Goal: Task Accomplishment & Management: Manage account settings

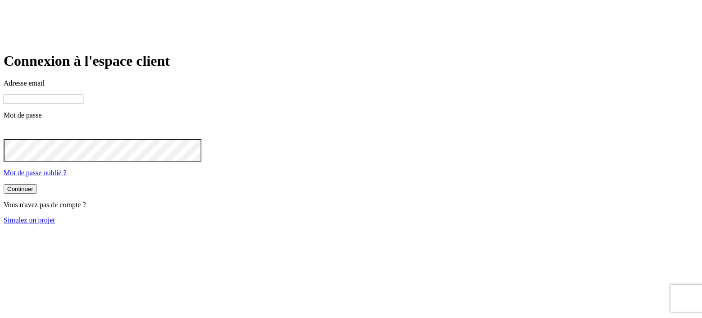
click at [83, 104] on input at bounding box center [44, 99] width 80 height 9
click at [83, 104] on input "james.bond+19@nal.fr" at bounding box center [44, 99] width 80 height 9
type input "james.bond+19@nalo.fr"
click at [14, 137] on icon at bounding box center [9, 132] width 11 height 11
click at [37, 194] on button "Continuer" at bounding box center [20, 188] width 33 height 9
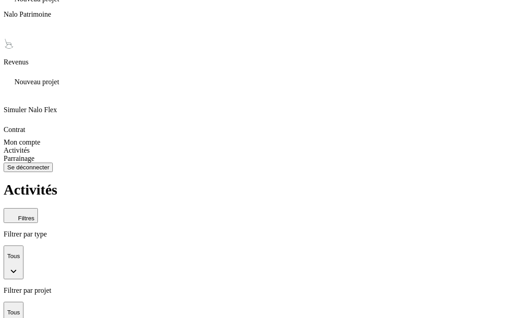
scroll to position [175, 0]
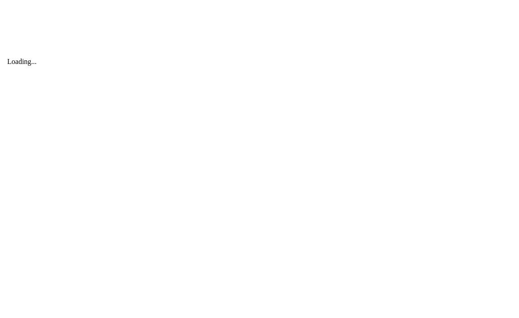
scroll to position [0, 0]
